Goal: Task Accomplishment & Management: Manage account settings

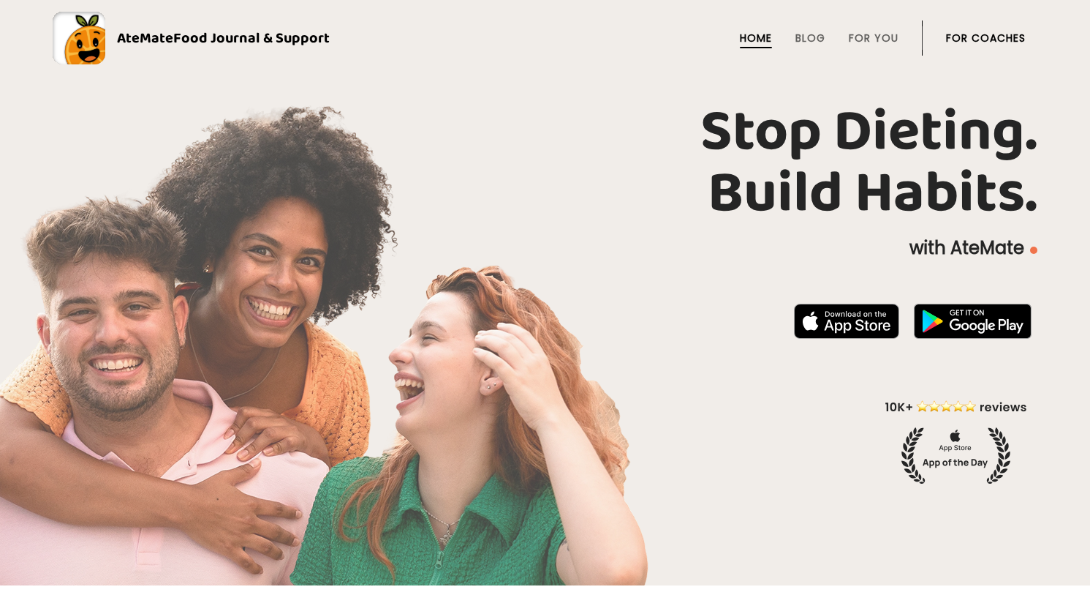
click at [968, 36] on link "For Coaches" at bounding box center [986, 38] width 80 height 12
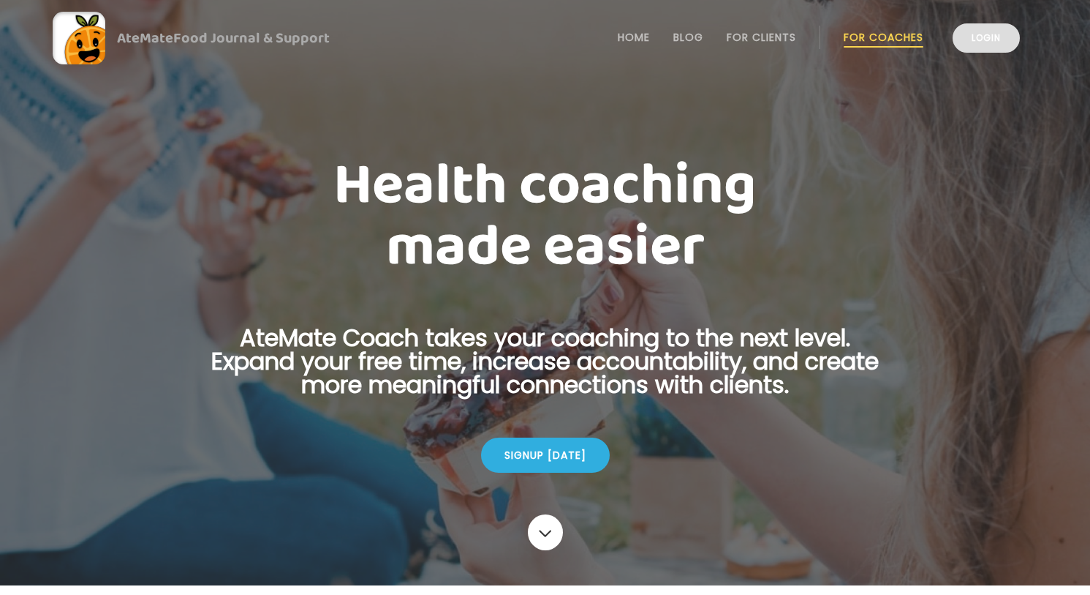
click at [979, 39] on link "Login" at bounding box center [986, 37] width 67 height 29
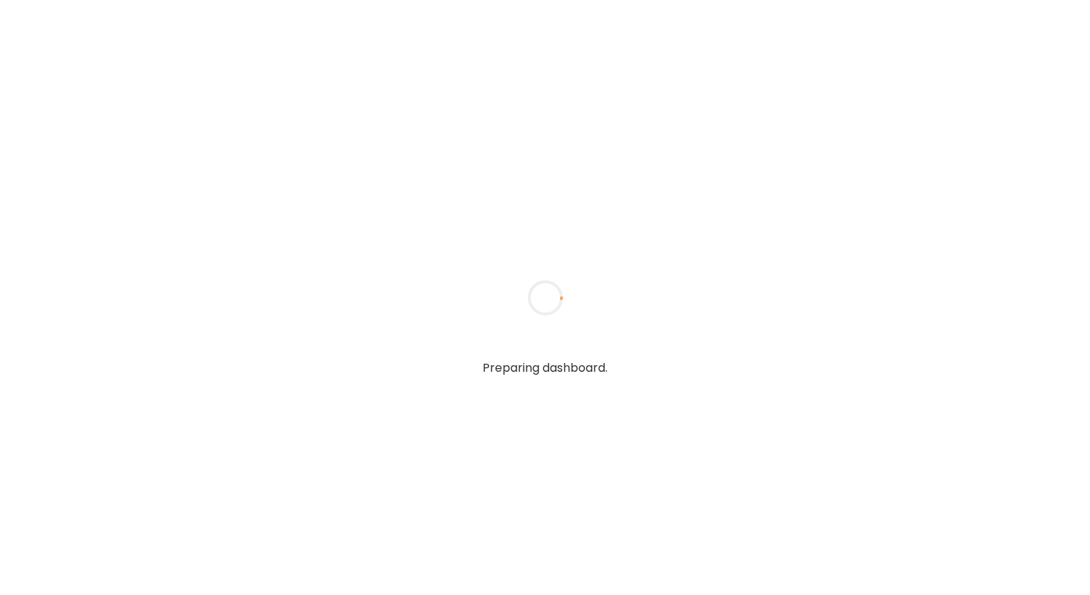
type textarea "**********"
type input "**********"
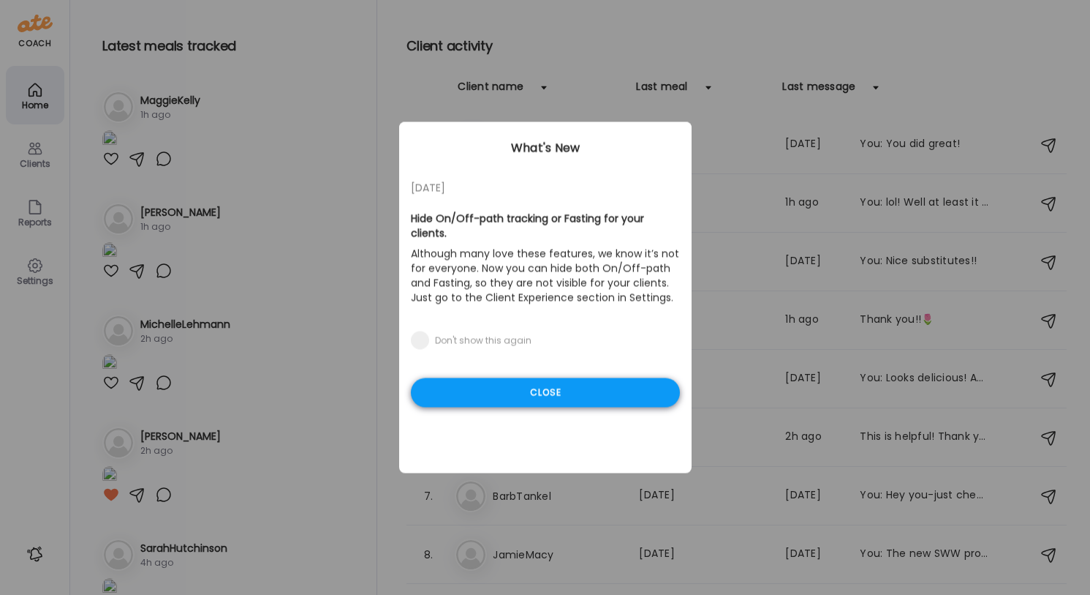
click at [589, 392] on div "Close" at bounding box center [545, 392] width 269 height 29
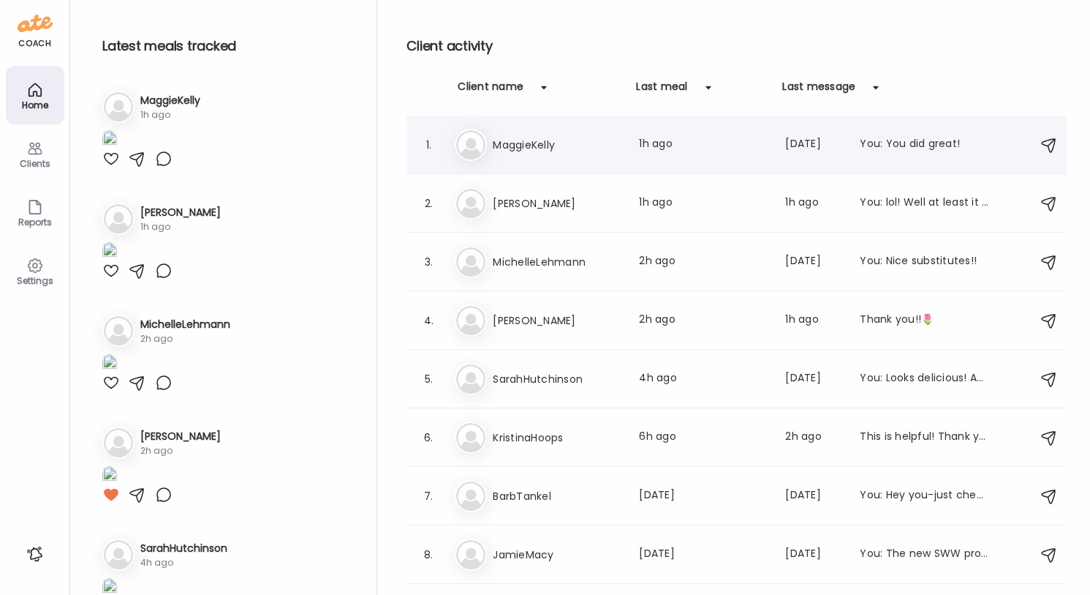
click at [648, 143] on div "Last meal: 1h ago" at bounding box center [703, 145] width 129 height 18
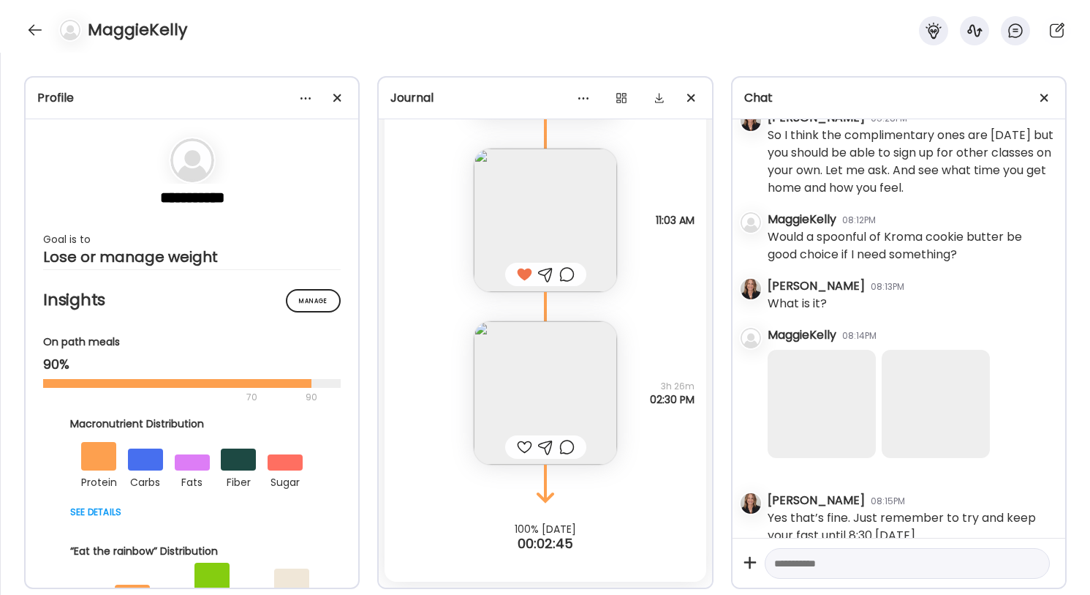
scroll to position [16103, 0]
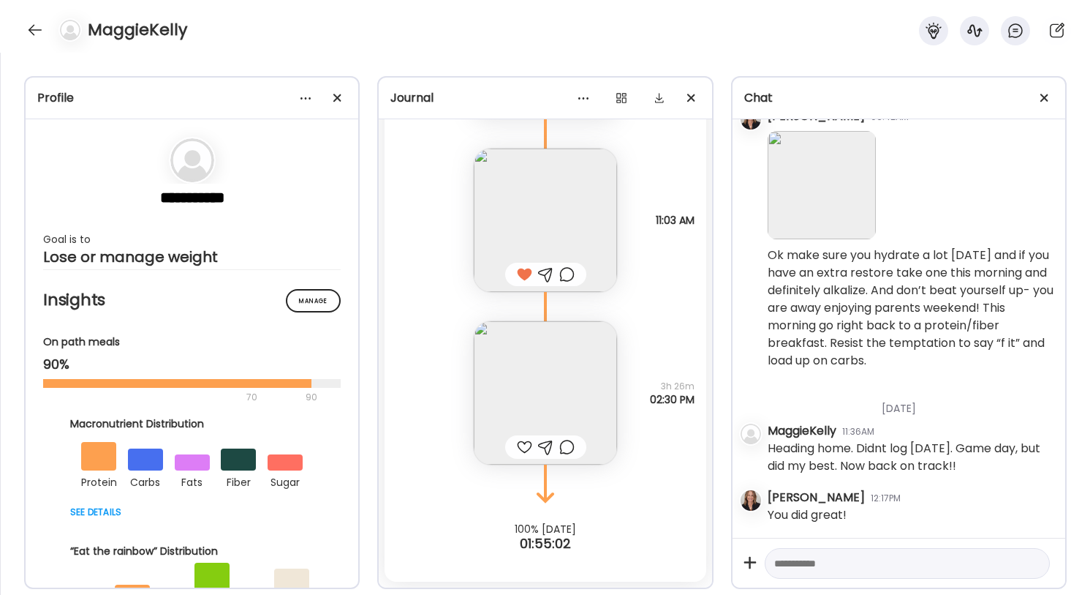
click at [543, 353] on img at bounding box center [545, 392] width 143 height 143
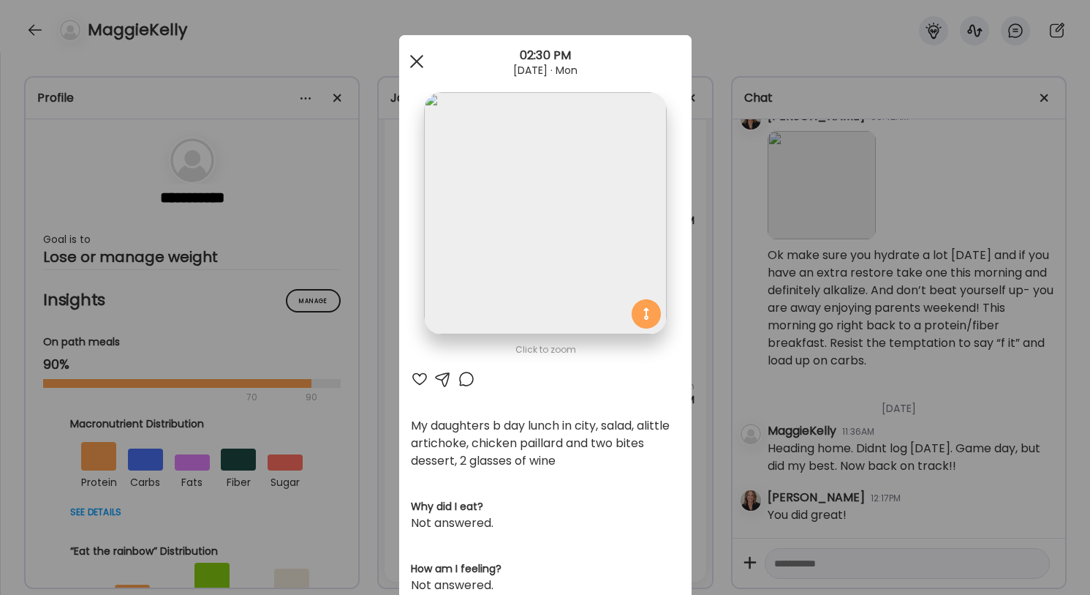
scroll to position [0, 0]
click at [418, 62] on span at bounding box center [416, 61] width 13 height 13
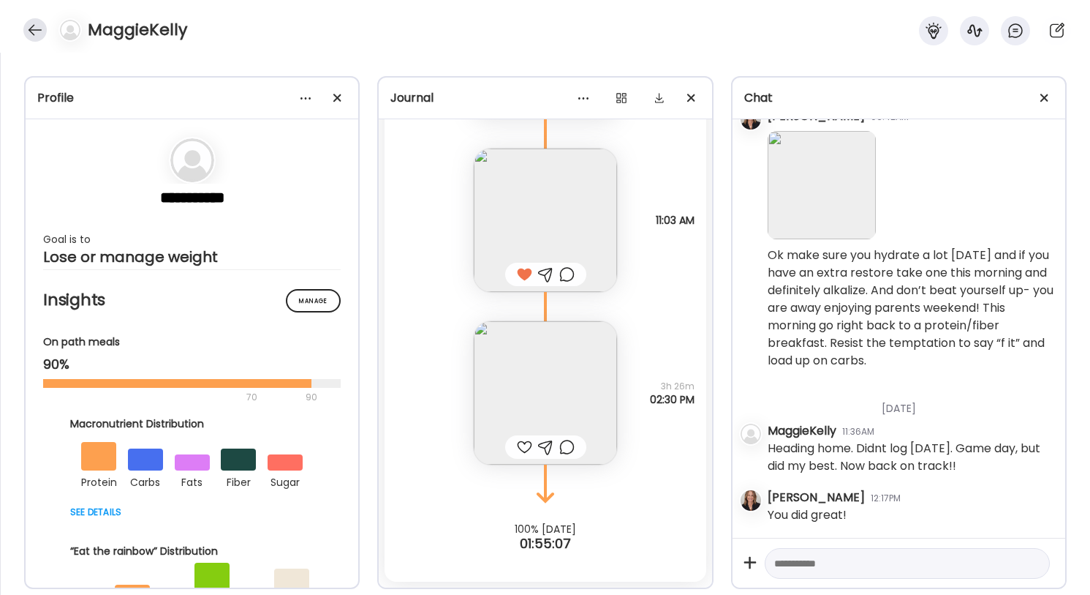
click at [42, 25] on div at bounding box center [34, 29] width 23 height 23
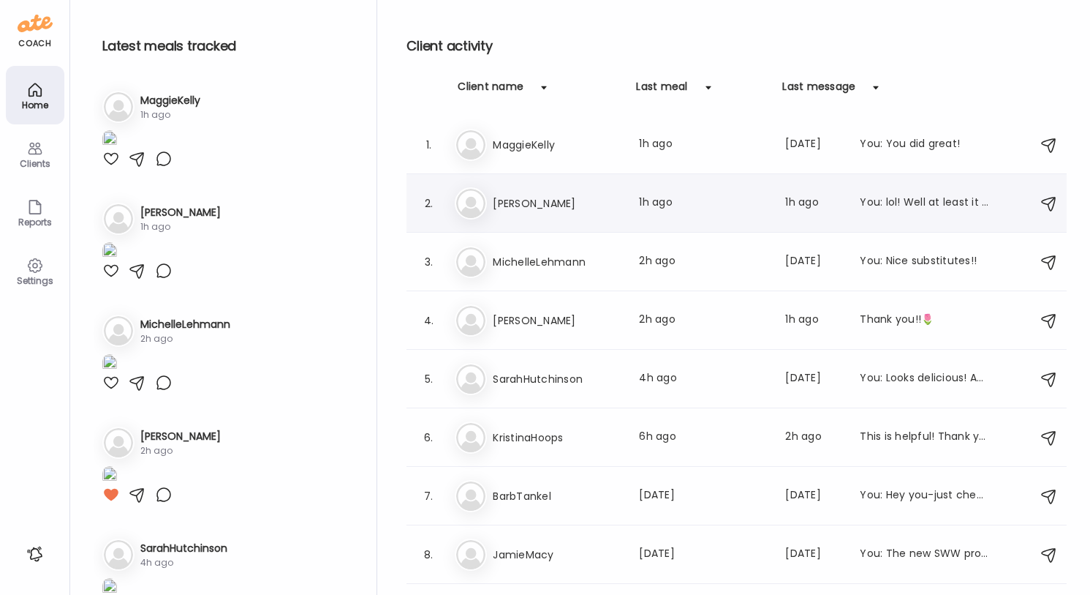
click at [652, 203] on div "Last meal: 1h ago" at bounding box center [703, 204] width 129 height 18
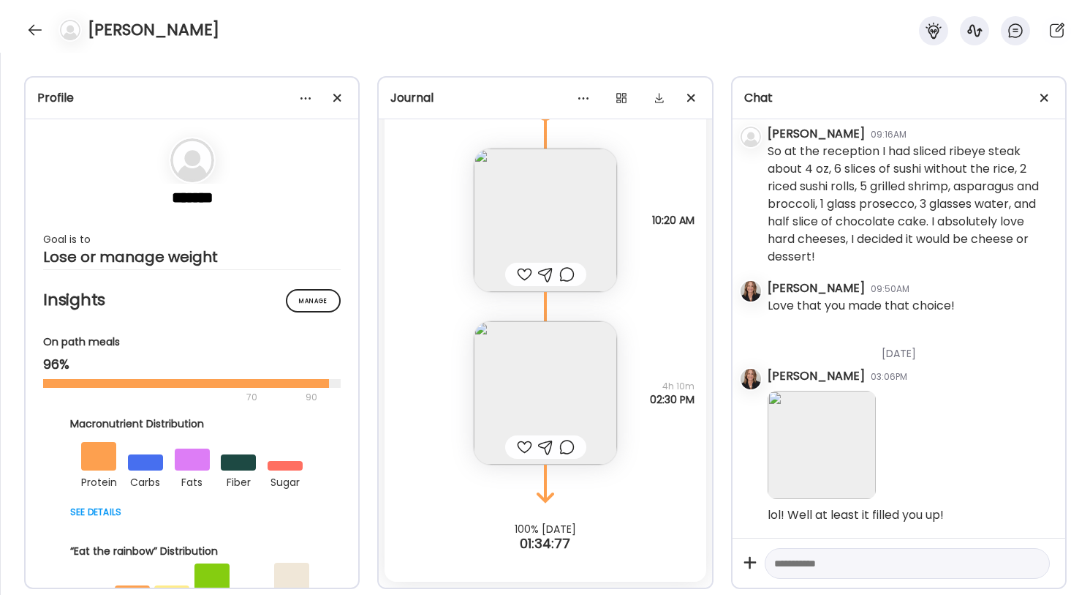
scroll to position [7384, 0]
click at [32, 31] on div at bounding box center [34, 29] width 23 height 23
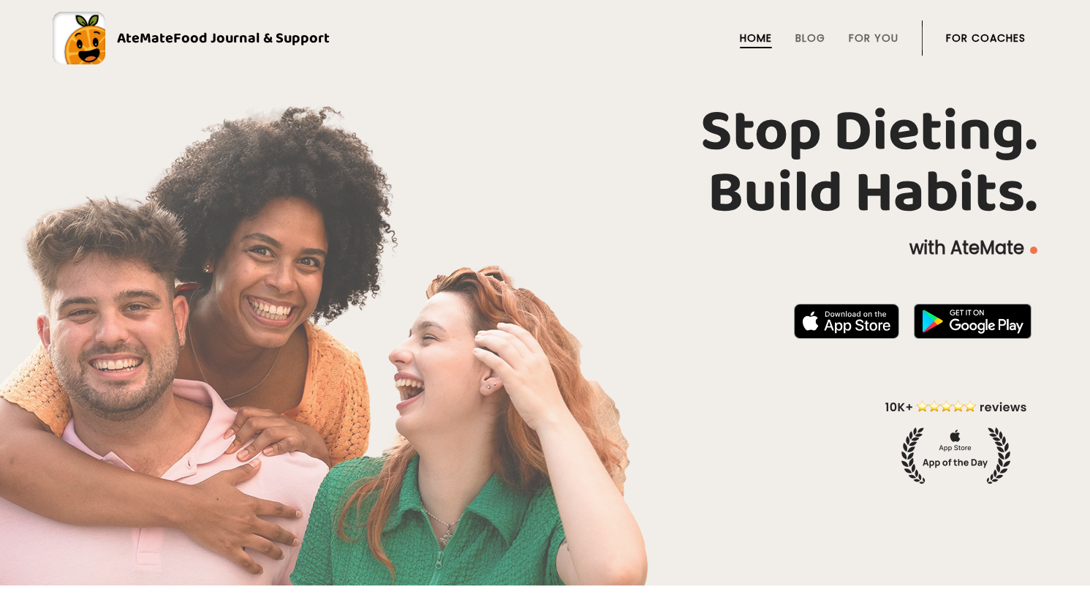
click at [999, 38] on link "For Coaches" at bounding box center [986, 38] width 80 height 12
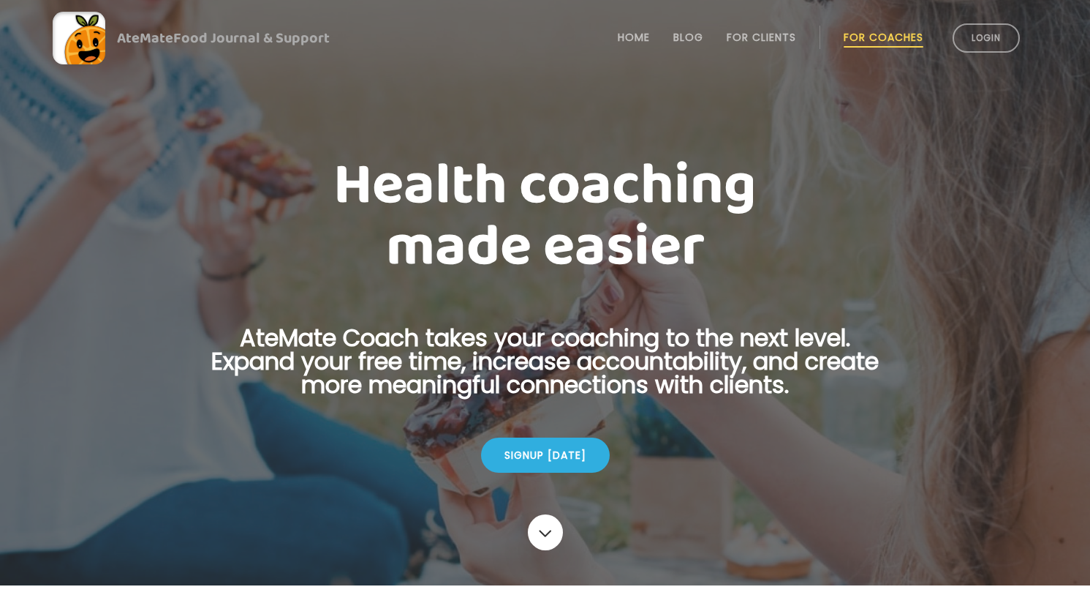
click at [999, 38] on link "Login" at bounding box center [986, 37] width 67 height 29
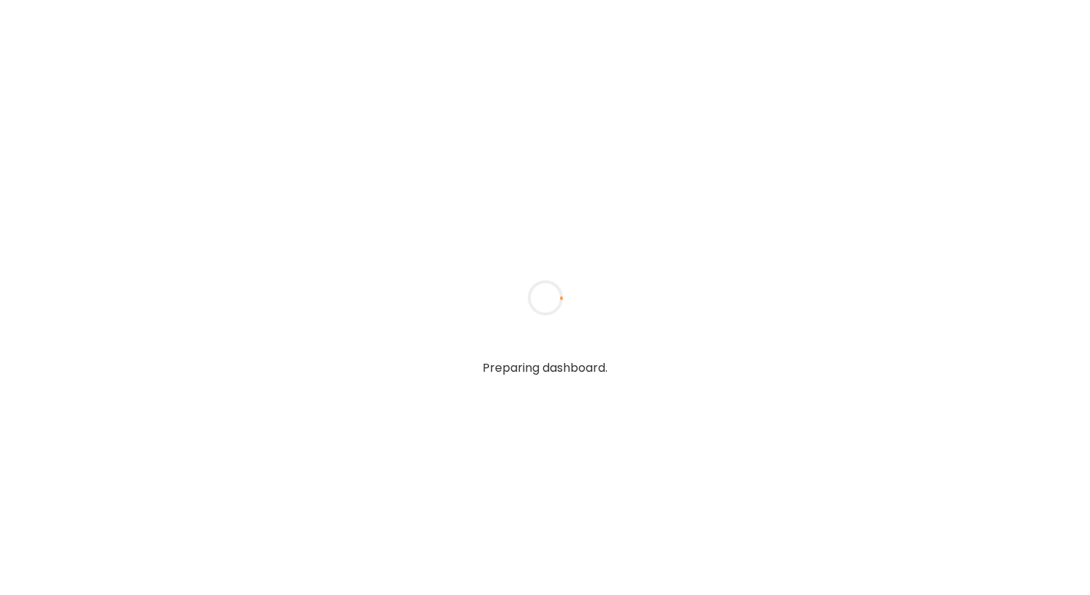
type textarea "**********"
type input "**********"
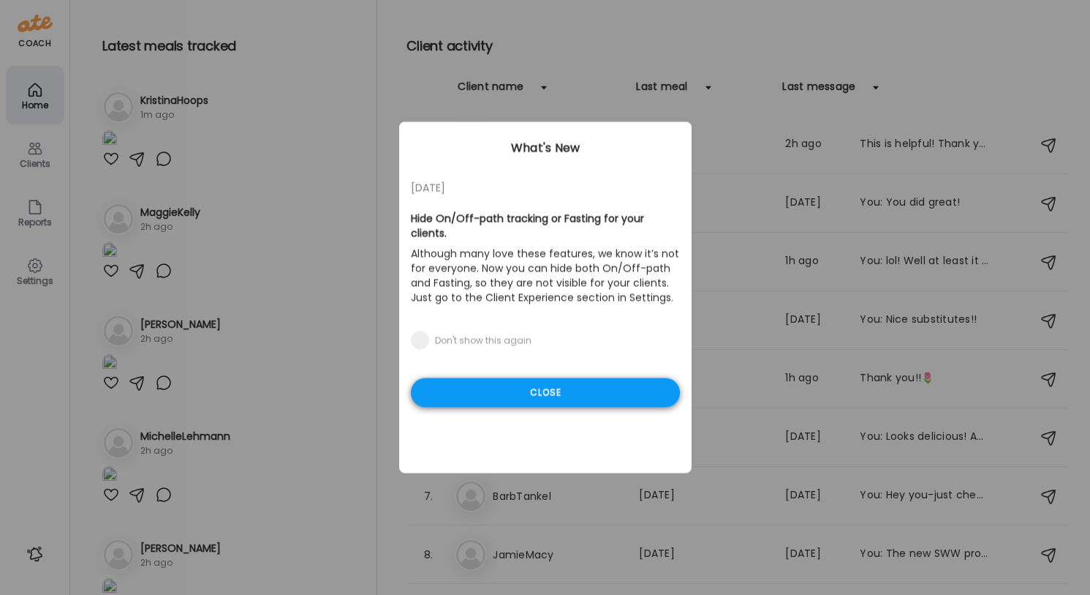
click at [543, 391] on div "Close" at bounding box center [545, 392] width 269 height 29
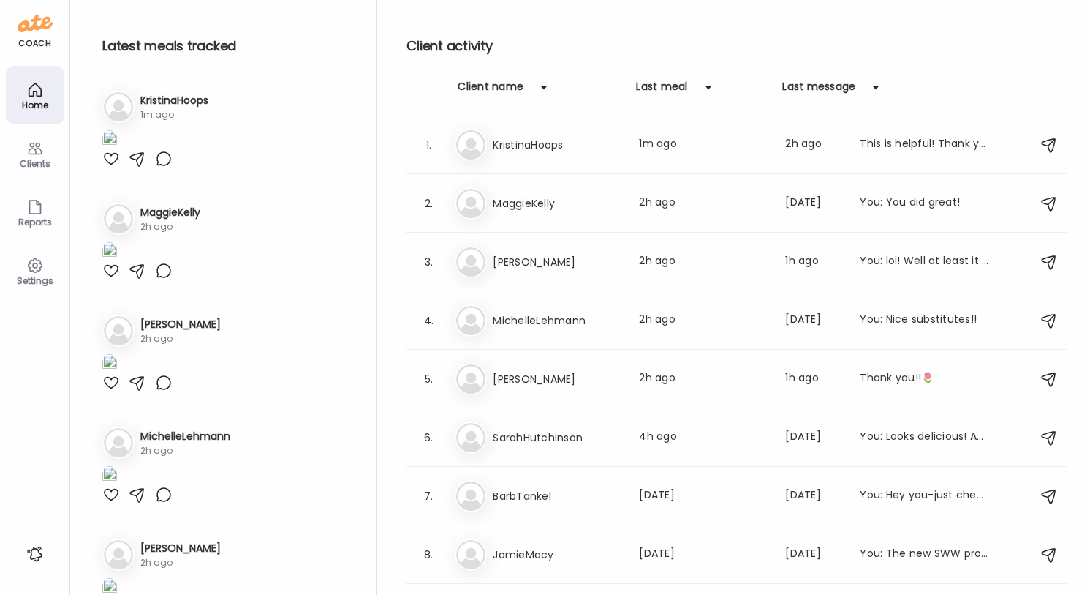
scroll to position [16, 0]
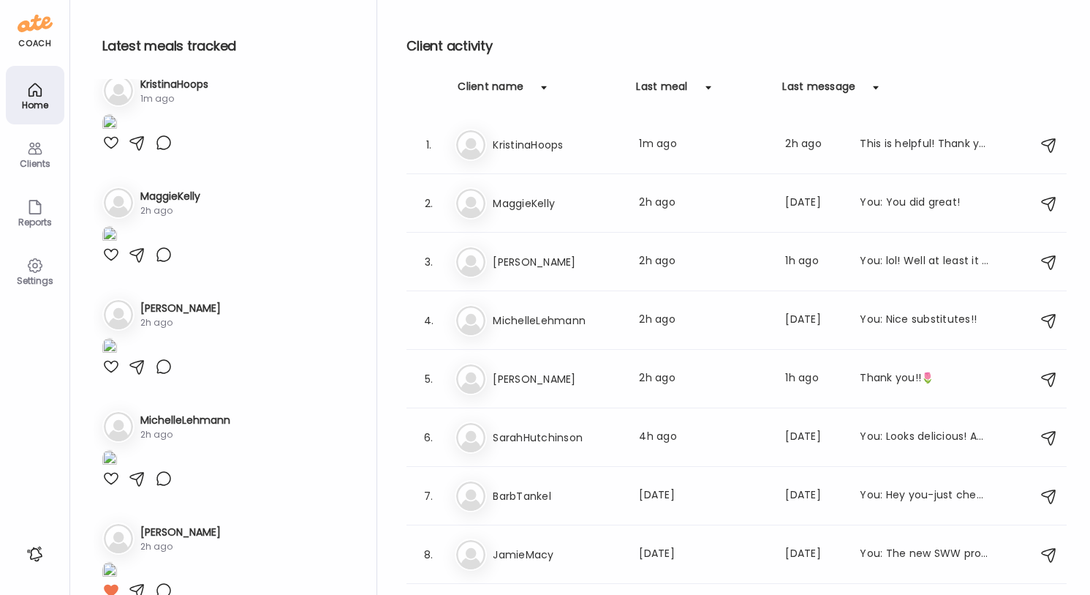
click at [117, 134] on img at bounding box center [109, 124] width 15 height 20
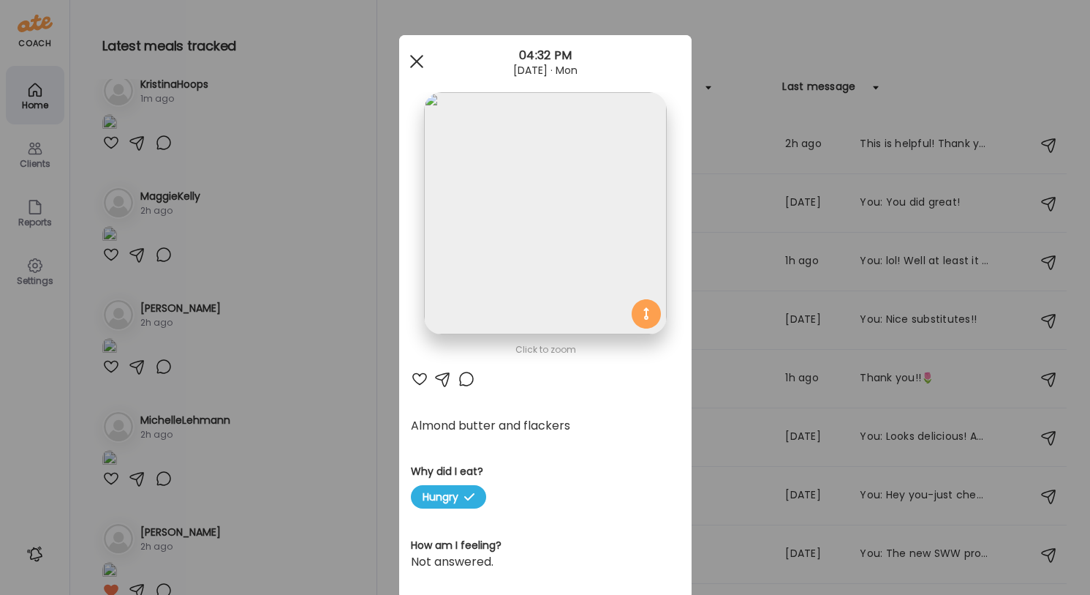
click at [415, 58] on div at bounding box center [416, 61] width 29 height 29
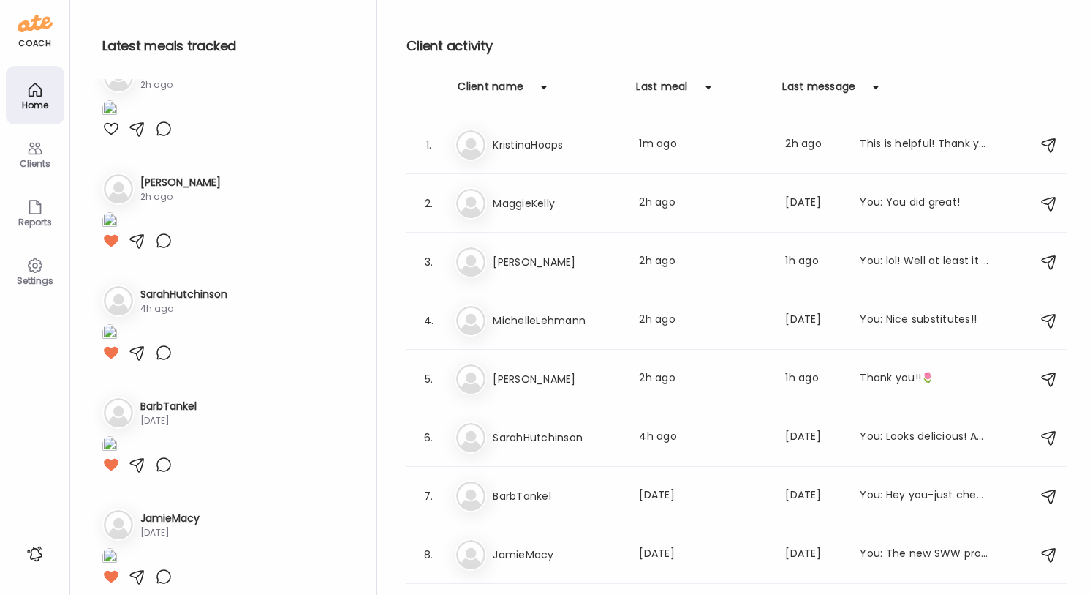
scroll to position [328, 0]
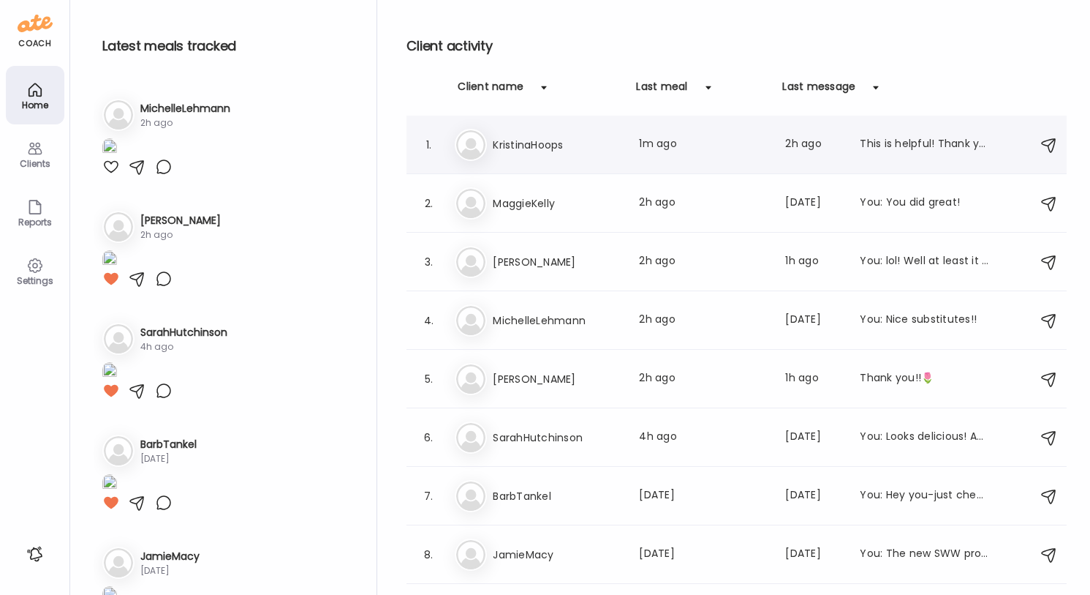
click at [677, 141] on div "Last meal: 1m ago" at bounding box center [703, 145] width 129 height 18
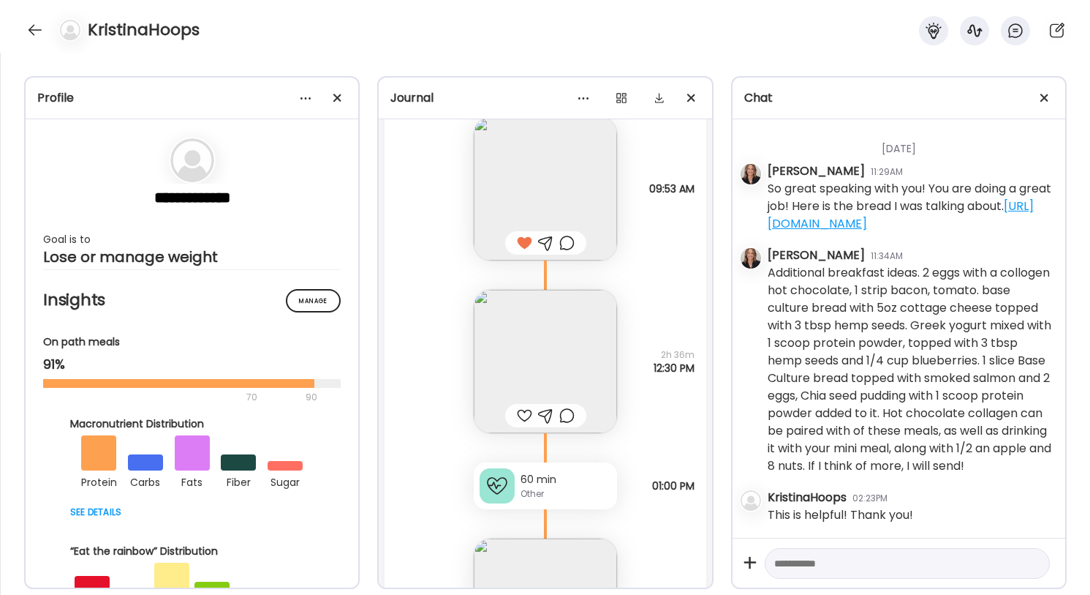
scroll to position [18317, 0]
click at [523, 415] on div at bounding box center [524, 414] width 15 height 18
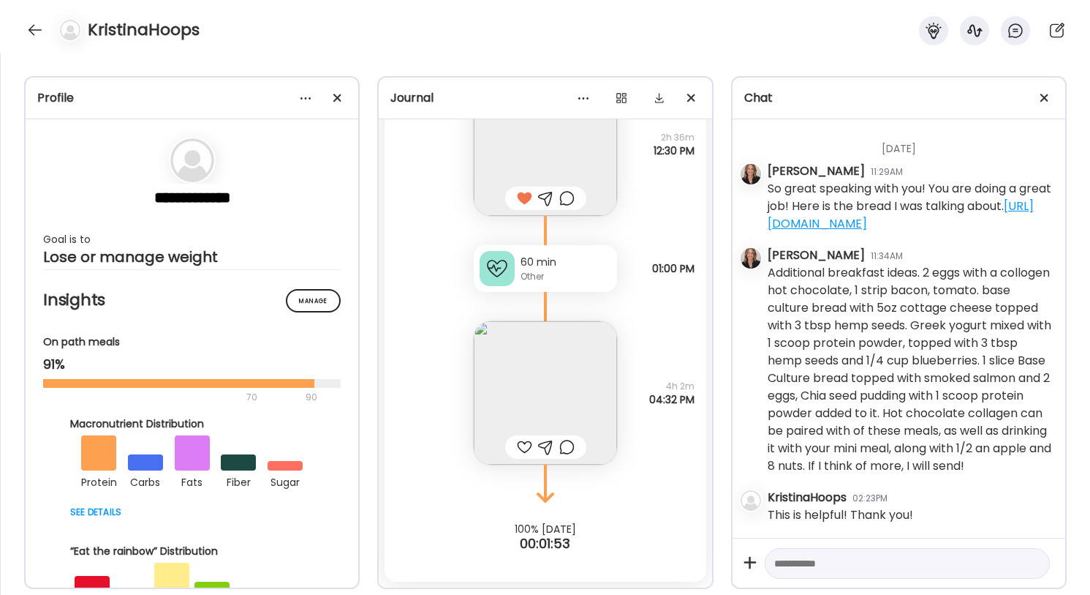
scroll to position [18533, 0]
click at [530, 445] on div at bounding box center [524, 447] width 15 height 18
click at [39, 31] on div at bounding box center [34, 29] width 23 height 23
